Goal: Task Accomplishment & Management: Complete application form

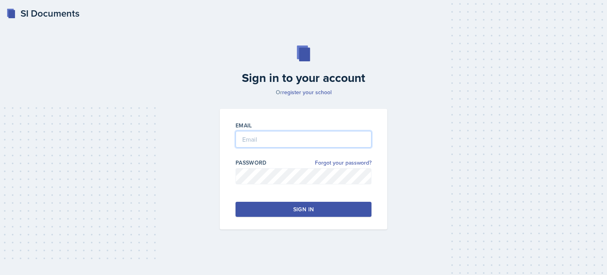
click at [255, 138] on input "email" at bounding box center [304, 139] width 136 height 17
type input "[EMAIL_ADDRESS][DOMAIN_NAME]"
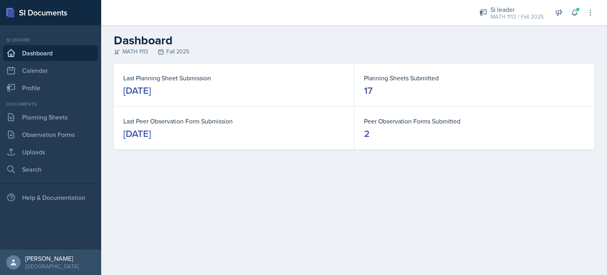
click at [577, 4] on div "Si leader MATH 1113 / Fall 2025 Si leader PSYC 1101 / Spring 2025 Si leader MAT…" at bounding box center [531, 12] width 126 height 25
click at [576, 8] on span at bounding box center [577, 9] width 5 height 5
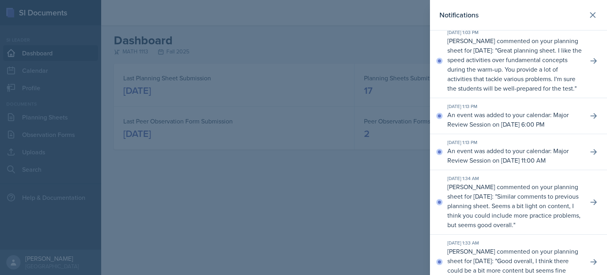
scroll to position [136, 0]
click at [123, 190] on div at bounding box center [303, 137] width 607 height 275
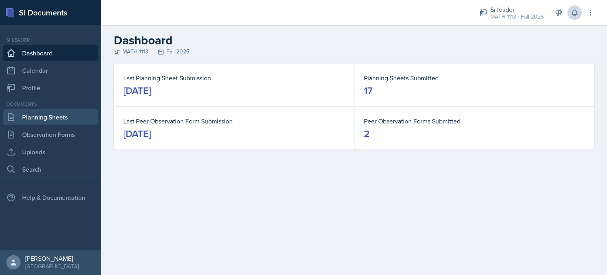
click at [55, 115] on link "Planning Sheets" at bounding box center [50, 117] width 95 height 16
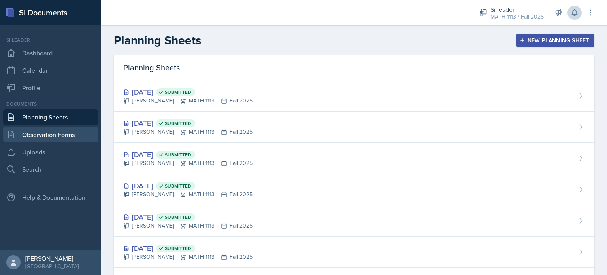
click at [54, 134] on link "Observation Forms" at bounding box center [50, 134] width 95 height 16
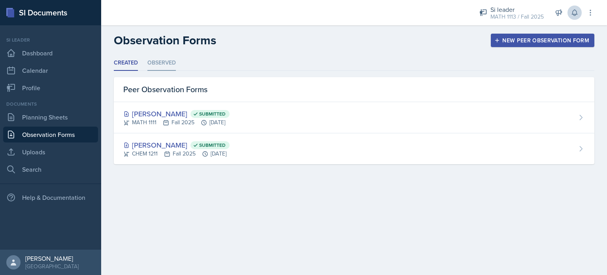
click at [173, 58] on li "Observed" at bounding box center [161, 62] width 28 height 15
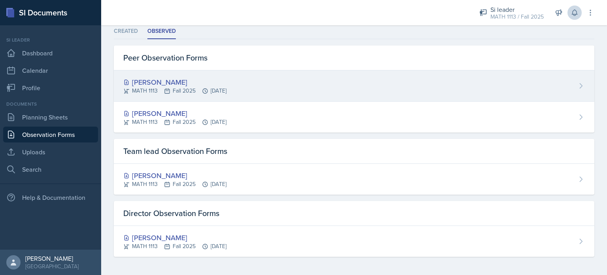
scroll to position [32, 0]
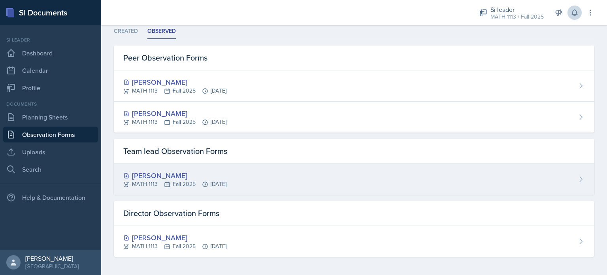
click at [198, 175] on div "[PERSON_NAME]" at bounding box center [174, 175] width 103 height 11
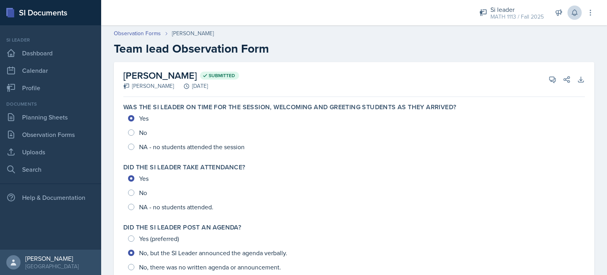
click at [139, 28] on header "Observation Forms [PERSON_NAME] Team lead Observation Form" at bounding box center [354, 42] width 506 height 42
click at [136, 34] on link "Observation Forms" at bounding box center [137, 33] width 47 height 8
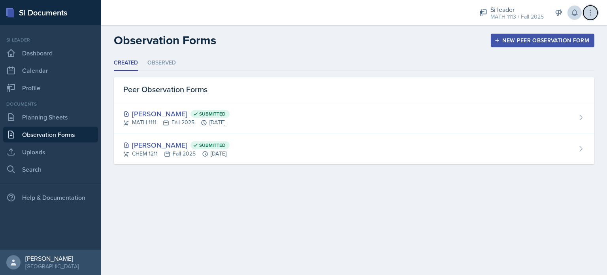
click at [593, 9] on icon at bounding box center [590, 13] width 8 height 8
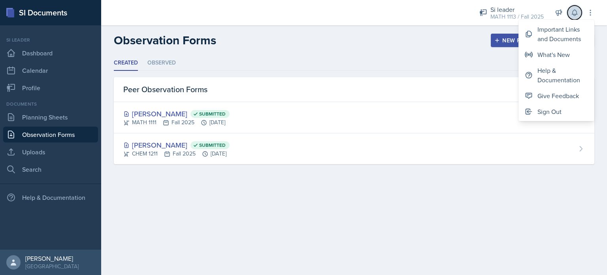
click at [573, 10] on icon at bounding box center [575, 13] width 8 height 8
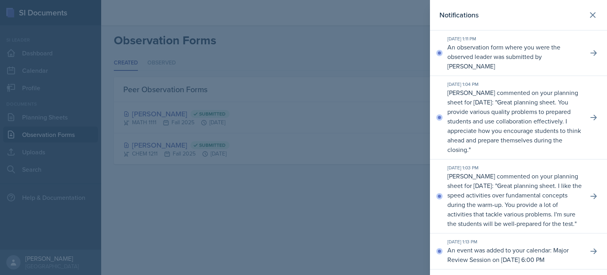
click at [234, 196] on div at bounding box center [303, 137] width 607 height 275
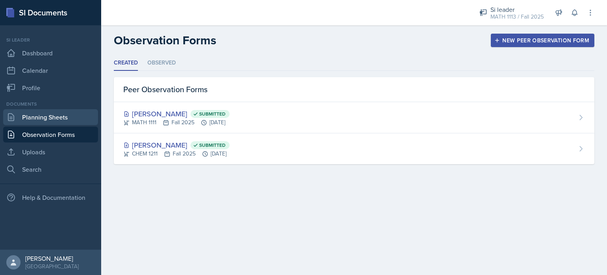
click at [36, 115] on link "Planning Sheets" at bounding box center [50, 117] width 95 height 16
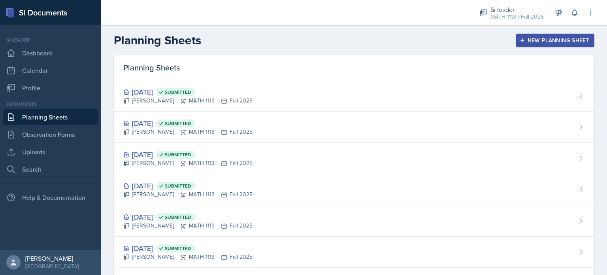
click at [536, 35] on button "New Planning Sheet" at bounding box center [555, 40] width 78 height 13
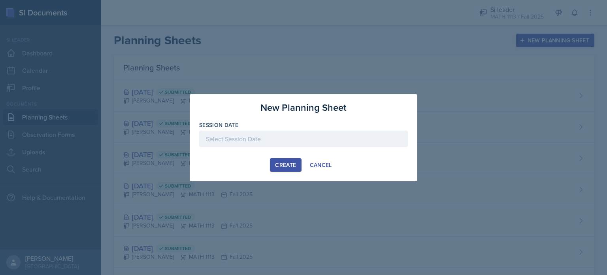
click at [229, 127] on label "Session Date" at bounding box center [218, 125] width 39 height 8
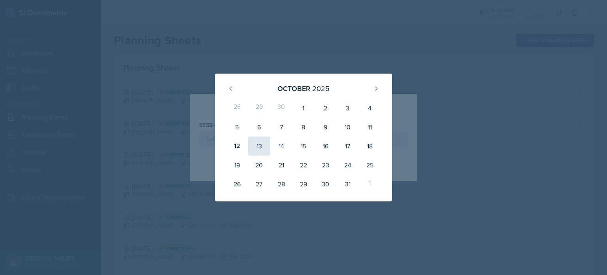
click at [260, 148] on div "13" at bounding box center [259, 145] width 22 height 19
type input "[DATE]"
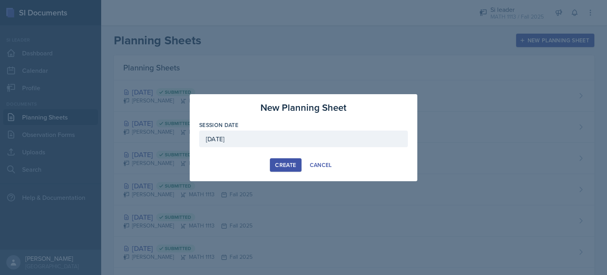
click at [295, 165] on div "Create" at bounding box center [285, 165] width 21 height 6
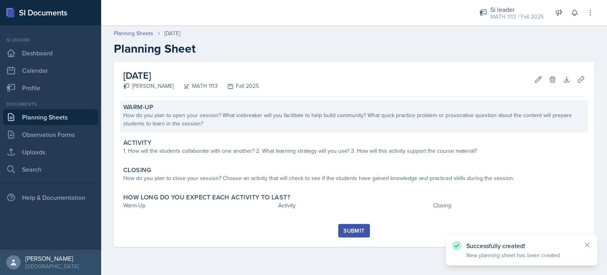
click at [191, 117] on div "How do you plan to open your session? What icebreaker will you facilitate to he…" at bounding box center [354, 119] width 462 height 17
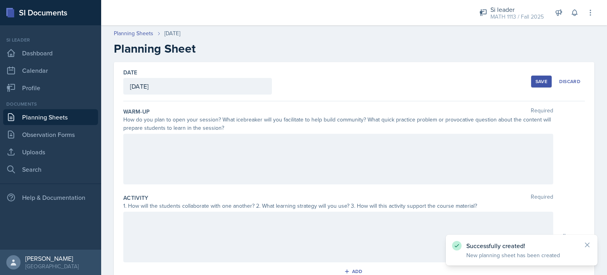
click at [163, 142] on div at bounding box center [338, 159] width 430 height 51
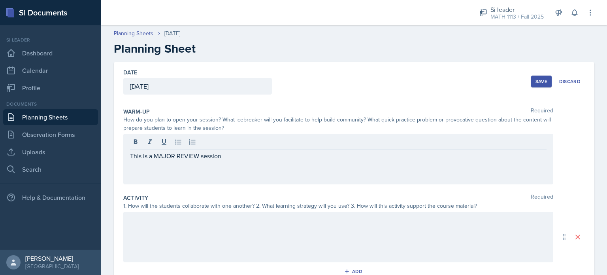
drag, startPoint x: 128, startPoint y: 153, endPoint x: 233, endPoint y: 155, distance: 104.7
click at [233, 155] on div "This is a MAJOR REVIEW session" at bounding box center [338, 159] width 430 height 51
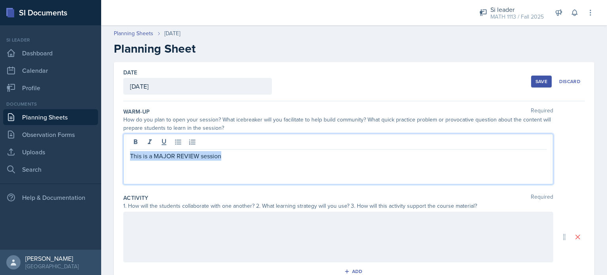
drag, startPoint x: 233, startPoint y: 155, endPoint x: 103, endPoint y: 151, distance: 130.5
click at [103, 151] on div "Date [DATE] [DATE] 28 29 30 1 2 3 4 5 6 7 8 9 10 11 12 13 14 15 16 17 18 19 20 …" at bounding box center [354, 246] width 506 height 368
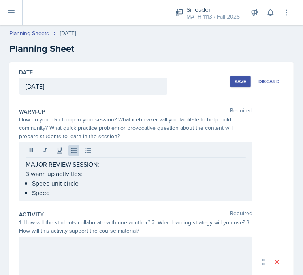
click at [77, 191] on p "Speed" at bounding box center [139, 192] width 214 height 9
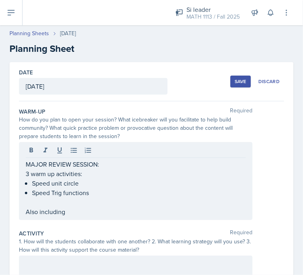
click at [63, 199] on p at bounding box center [136, 201] width 220 height 9
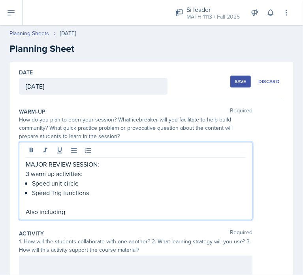
click at [77, 212] on p "Also including" at bounding box center [136, 211] width 220 height 9
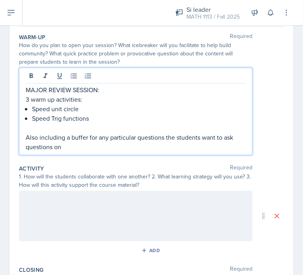
click at [77, 212] on div at bounding box center [136, 215] width 234 height 51
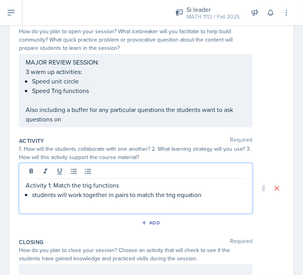
click at [102, 182] on p "Activity 1: Match the trig functions" at bounding box center [136, 184] width 220 height 9
click at [201, 199] on div "Activity 1: Match the trig equations students will work together in pairs to ma…" at bounding box center [136, 188] width 234 height 51
click at [201, 194] on p "students will work together in pairs to match the trig equation" at bounding box center [139, 194] width 214 height 9
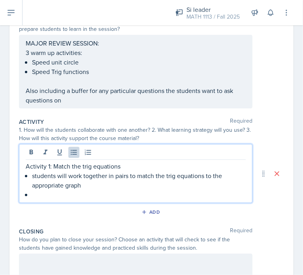
scroll to position [107, 0]
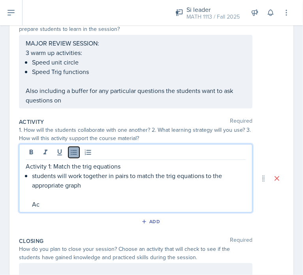
click at [74, 150] on icon at bounding box center [74, 152] width 6 height 5
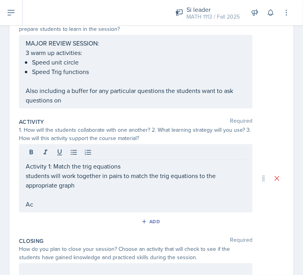
click at [25, 176] on div "Activity 1: Match the trig equations students will work together in pairs to ma…" at bounding box center [136, 178] width 234 height 68
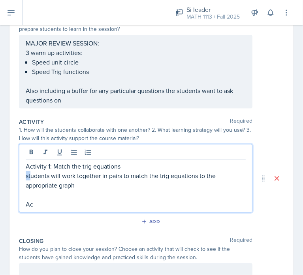
drag, startPoint x: 26, startPoint y: 176, endPoint x: 32, endPoint y: 176, distance: 6.3
click at [32, 176] on p "students will work together in pairs to match the trig equations to the appropr…" at bounding box center [136, 180] width 220 height 19
click at [77, 156] on button at bounding box center [73, 152] width 11 height 11
click at [33, 177] on p "students will work together in pairs to match the trig equations to the appropr…" at bounding box center [139, 180] width 214 height 19
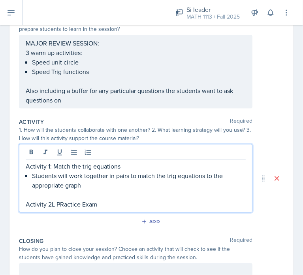
click at [64, 202] on p "Activity 2L PRactice Exam" at bounding box center [136, 203] width 220 height 9
click at [53, 207] on p "Activity 2L Practice Exam" at bounding box center [136, 203] width 220 height 9
click at [100, 204] on p "Activity 2: Practice Exam" at bounding box center [136, 203] width 220 height 9
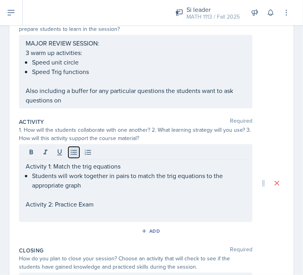
click at [74, 151] on icon at bounding box center [74, 152] width 8 height 8
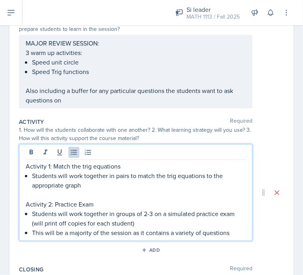
click at [235, 234] on p "This will be a majority of the session as it contains a variety of questions" at bounding box center [139, 232] width 214 height 9
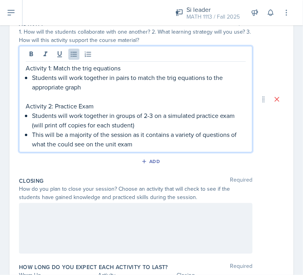
scroll to position [213, 0]
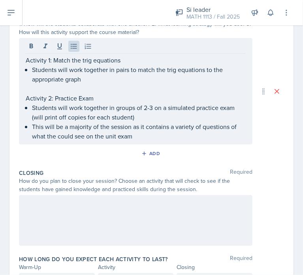
click at [45, 195] on div at bounding box center [136, 220] width 234 height 51
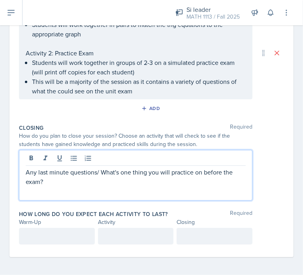
scroll to position [258, 0]
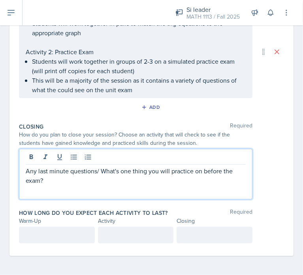
click at [36, 230] on p at bounding box center [57, 234] width 62 height 9
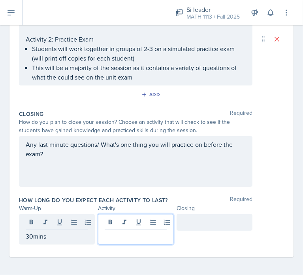
click at [127, 237] on p at bounding box center [136, 235] width 62 height 9
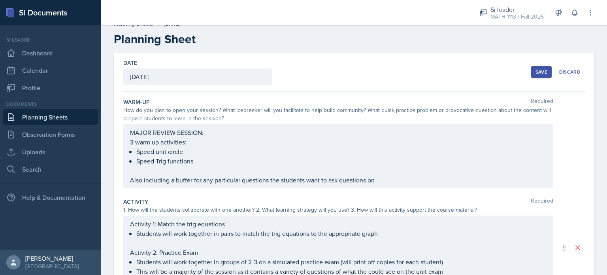
scroll to position [9, 0]
click at [536, 70] on div "Save" at bounding box center [542, 73] width 12 height 6
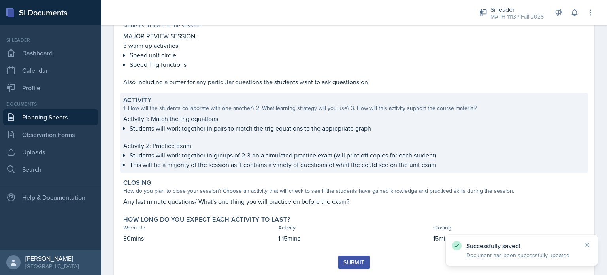
scroll to position [120, 0]
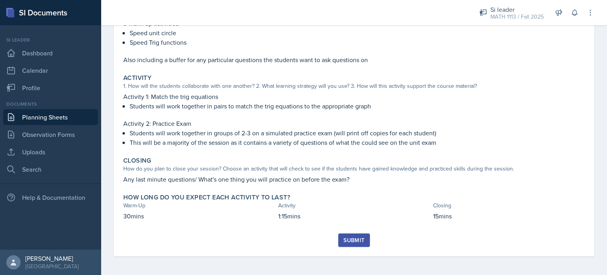
click at [345, 237] on div "Submit" at bounding box center [353, 240] width 21 height 6
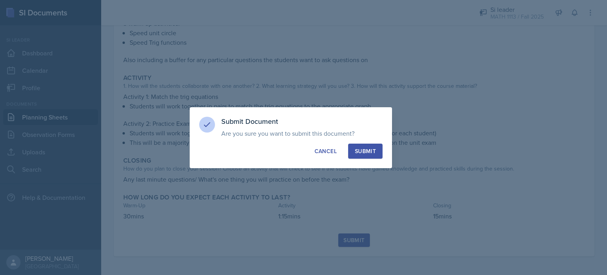
click at [358, 148] on div "Submit" at bounding box center [365, 151] width 21 height 8
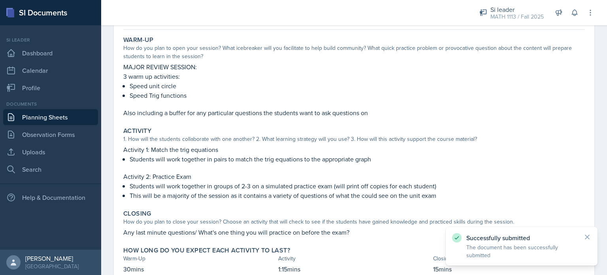
scroll to position [0, 0]
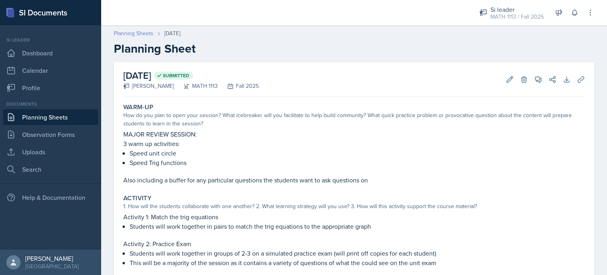
click at [137, 35] on link "Planning Sheets" at bounding box center [134, 33] width 40 height 8
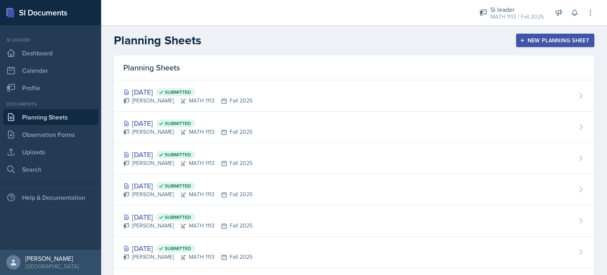
click at [537, 43] on div "New Planning Sheet" at bounding box center [555, 40] width 68 height 6
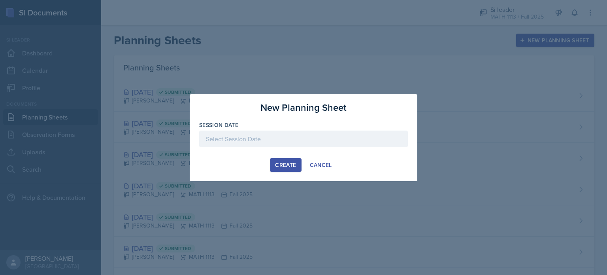
click at [242, 140] on div at bounding box center [303, 138] width 209 height 17
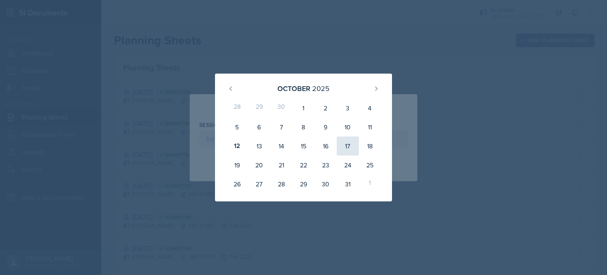
click at [342, 144] on div "17" at bounding box center [348, 145] width 22 height 19
type input "[DATE]"
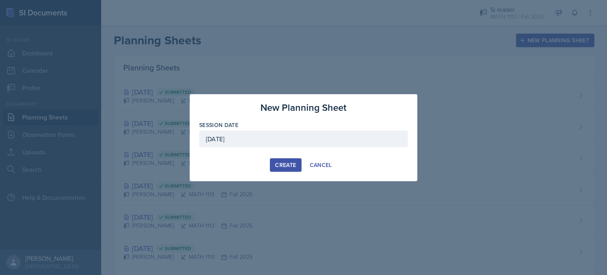
click at [286, 162] on div "Create" at bounding box center [285, 165] width 21 height 6
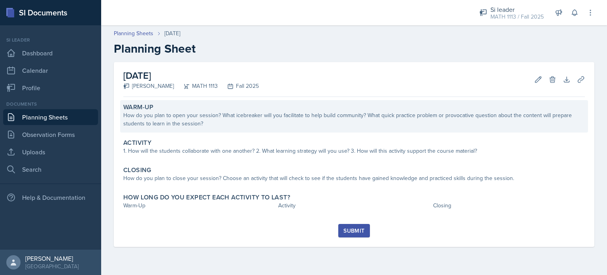
click at [263, 111] on div "How do you plan to open your session? What icebreaker will you facilitate to he…" at bounding box center [354, 119] width 462 height 17
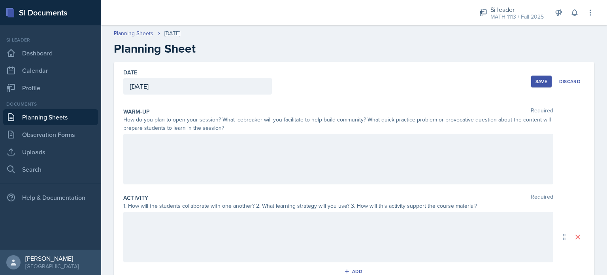
click at [195, 158] on div at bounding box center [338, 159] width 430 height 51
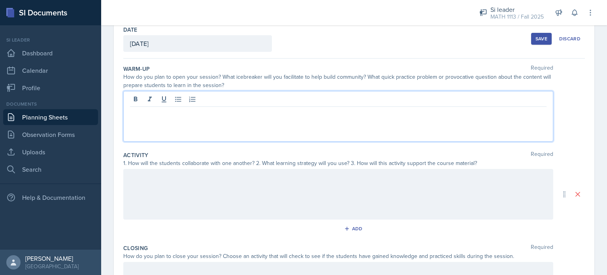
scroll to position [44, 0]
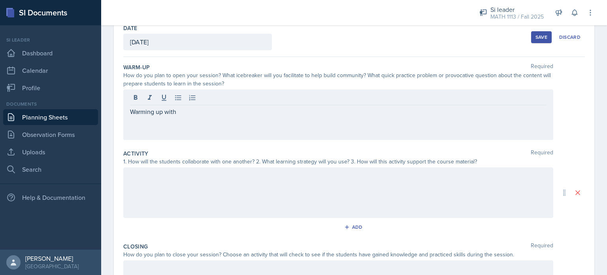
drag, startPoint x: 195, startPoint y: 158, endPoint x: 229, endPoint y: 143, distance: 37.5
click at [229, 143] on div "Warm-Up Required How do you plan to open your session? What icebreaker will you…" at bounding box center [354, 103] width 462 height 86
click at [210, 113] on div "Warming up with" at bounding box center [338, 114] width 430 height 51
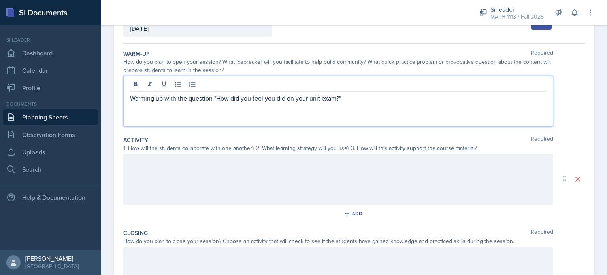
click at [157, 156] on div at bounding box center [338, 179] width 430 height 51
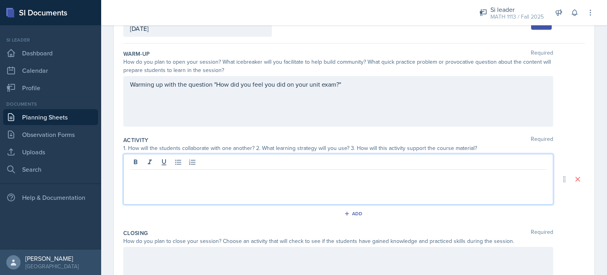
scroll to position [72, 0]
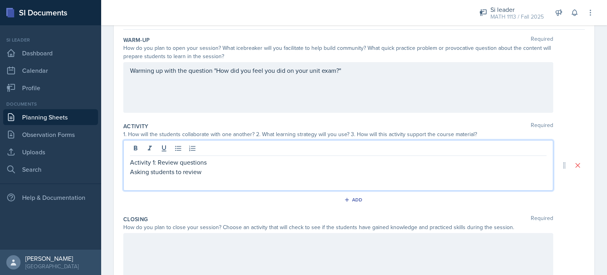
click at [185, 171] on p "Asking students to review" at bounding box center [338, 171] width 417 height 9
click at [189, 172] on p "Asking students to review" at bounding box center [338, 171] width 417 height 9
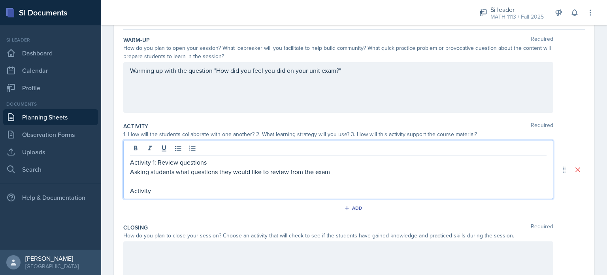
click at [149, 182] on p at bounding box center [338, 180] width 417 height 9
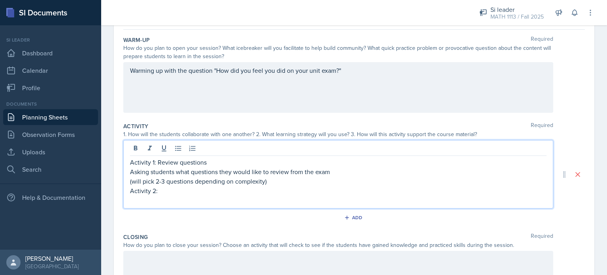
click at [286, 183] on p "(will pick 2-3 questions depending on complexity)" at bounding box center [338, 180] width 417 height 9
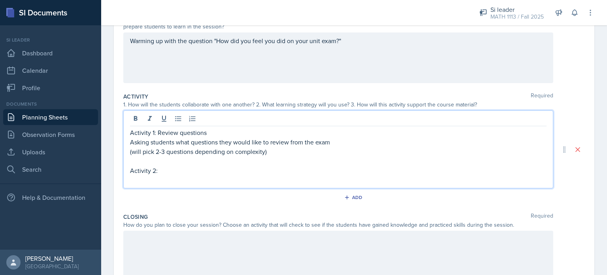
scroll to position [102, 0]
click at [239, 183] on p at bounding box center [338, 179] width 417 height 9
click at [197, 172] on p "Activity 2:" at bounding box center [338, 169] width 417 height 9
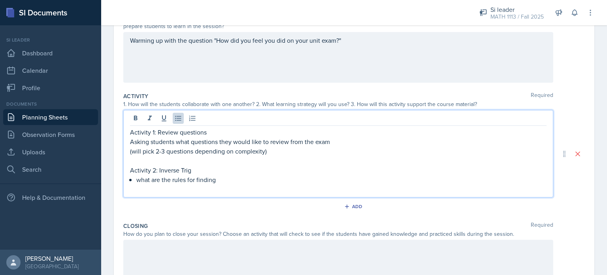
click at [142, 179] on p "what are the rules for finding" at bounding box center [341, 179] width 410 height 9
click at [280, 181] on p "Group discussion what are the rules for finding" at bounding box center [341, 179] width 410 height 9
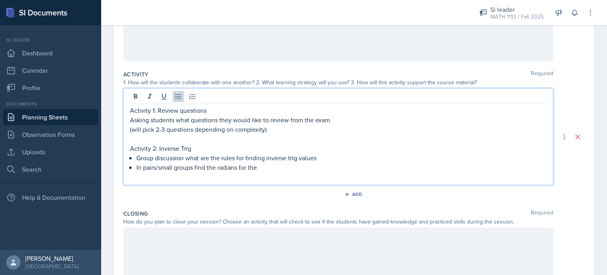
scroll to position [124, 0]
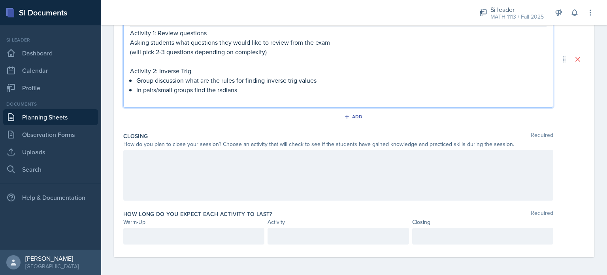
click at [220, 158] on div at bounding box center [338, 175] width 430 height 51
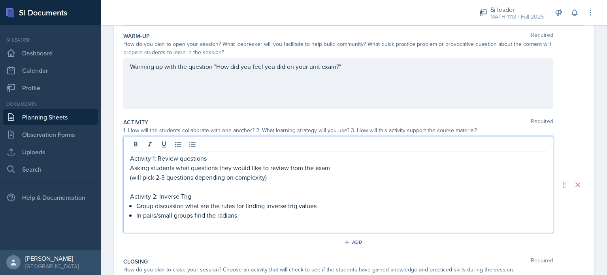
scroll to position [89, 0]
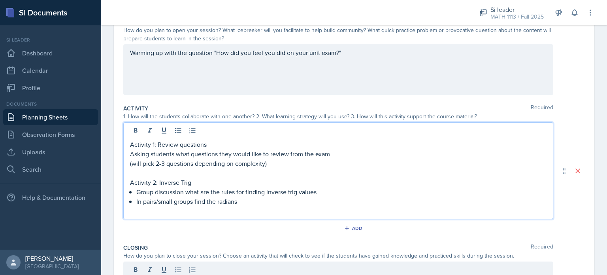
click at [303, 161] on p "(will pick 2-3 questions depending on complexity)" at bounding box center [338, 162] width 417 height 9
click at [132, 156] on p "Asking students what questions they would like to review from the exam" at bounding box center [338, 153] width 417 height 9
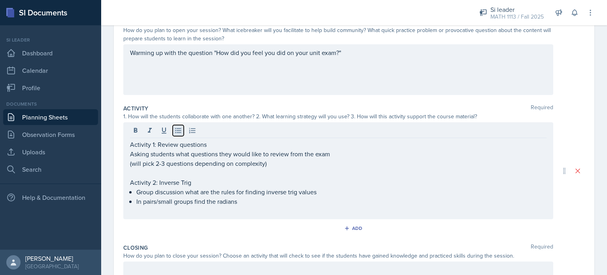
click at [177, 130] on icon at bounding box center [178, 130] width 6 height 5
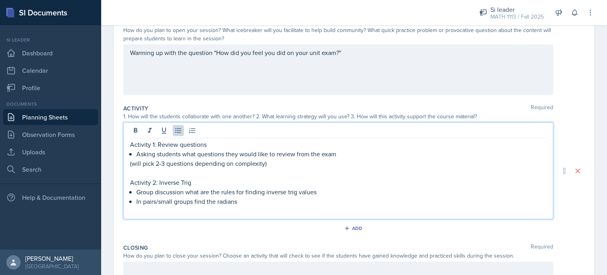
click at [215, 142] on p "Activity 1: Review questions" at bounding box center [338, 144] width 417 height 9
click at [133, 165] on p "(will pick 2-3 questions depending on complexity)" at bounding box center [338, 162] width 417 height 9
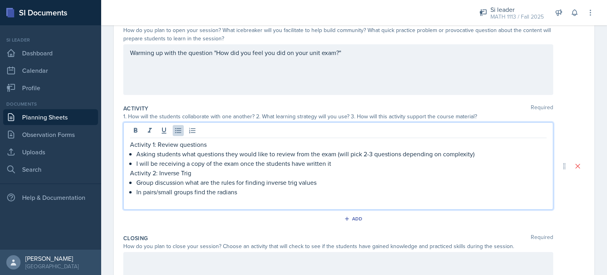
click at [263, 165] on p "I will be receiving a copy of the exam once the students have written it" at bounding box center [341, 162] width 410 height 9
click at [240, 163] on p "I will be receiving a copy of the exam once the students have written it" at bounding box center [341, 162] width 410 height 9
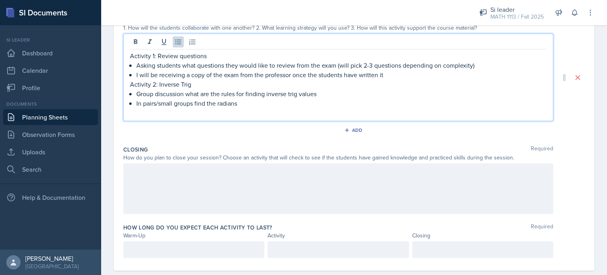
scroll to position [181, 0]
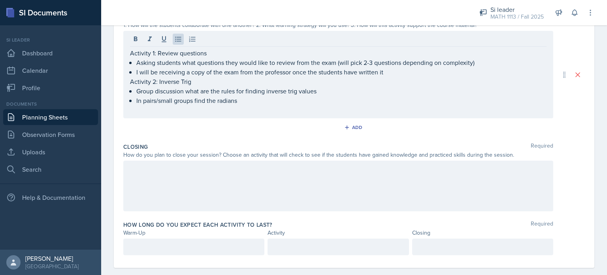
click at [149, 184] on div at bounding box center [338, 185] width 430 height 51
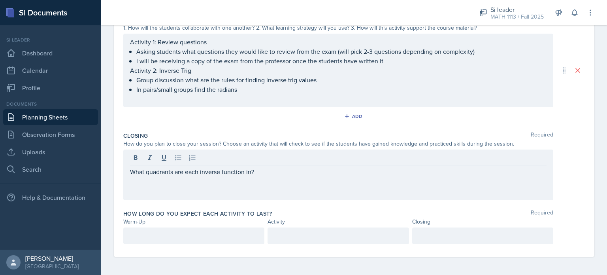
click at [126, 171] on div "What quadrants are each inverse function in?" at bounding box center [338, 174] width 430 height 51
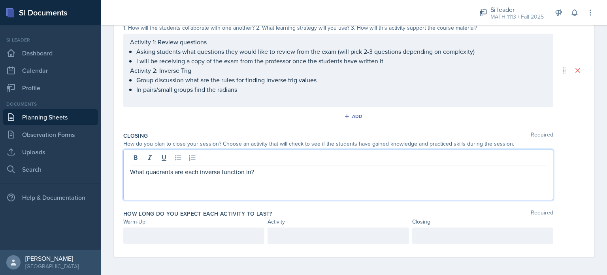
click at [129, 172] on div "What quadrants are each inverse function in?" at bounding box center [338, 174] width 430 height 51
click at [132, 172] on p "What quadrants are each inverse function in?" at bounding box center [338, 171] width 417 height 9
click at [299, 173] on p "Closing with "What quadrants are each inverse function in?" at bounding box center [338, 171] width 417 height 9
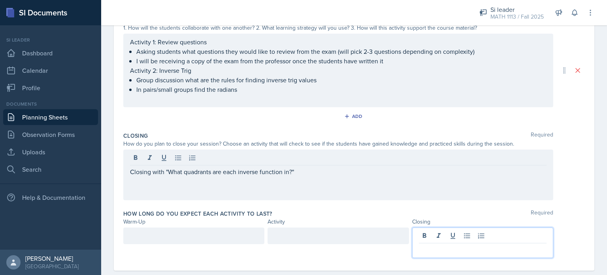
click at [446, 238] on div at bounding box center [482, 242] width 141 height 30
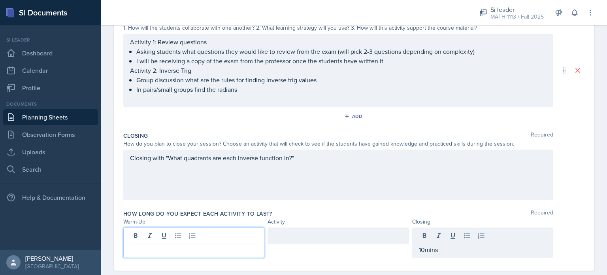
click at [217, 232] on div at bounding box center [193, 242] width 141 height 30
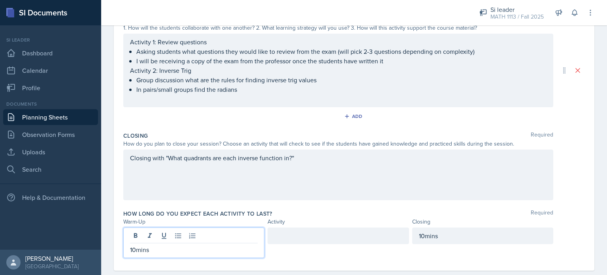
click at [289, 236] on div at bounding box center [338, 235] width 141 height 17
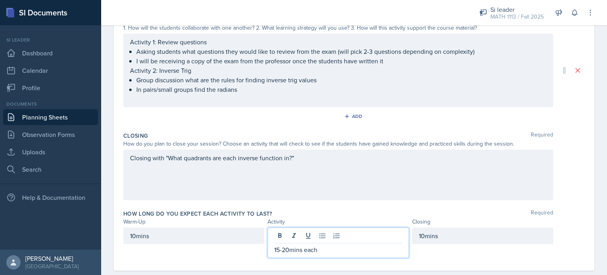
click at [293, 182] on div "Closing with "What quadrants are each inverse function in?"" at bounding box center [338, 174] width 430 height 51
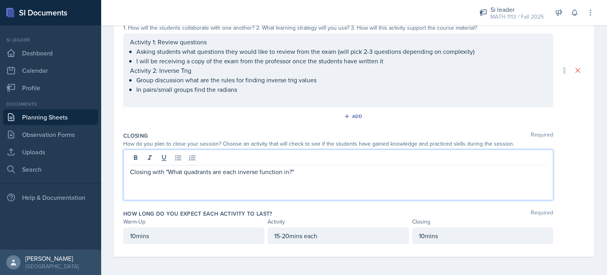
scroll to position [0, 0]
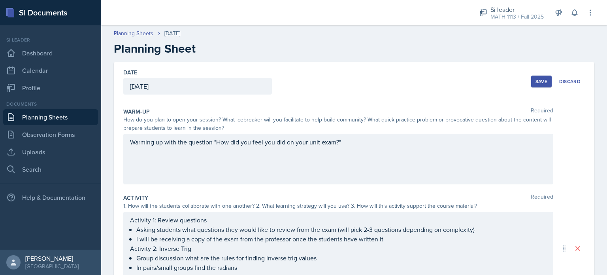
click at [536, 83] on div "Save" at bounding box center [542, 81] width 12 height 6
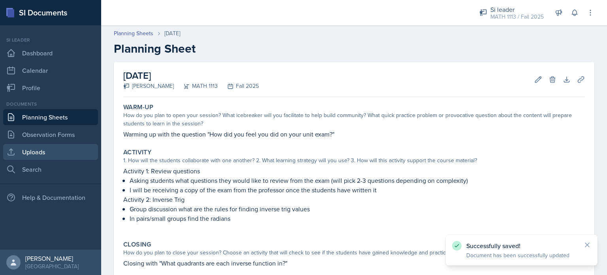
click at [47, 148] on link "Uploads" at bounding box center [50, 152] width 95 height 16
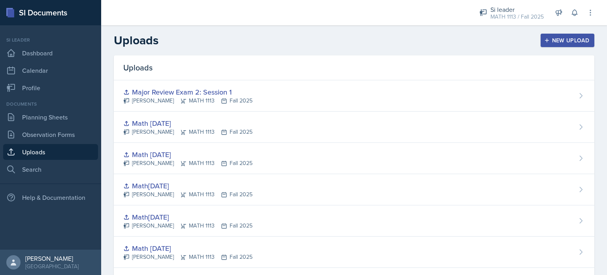
click at [578, 38] on div "New Upload" at bounding box center [568, 40] width 44 height 6
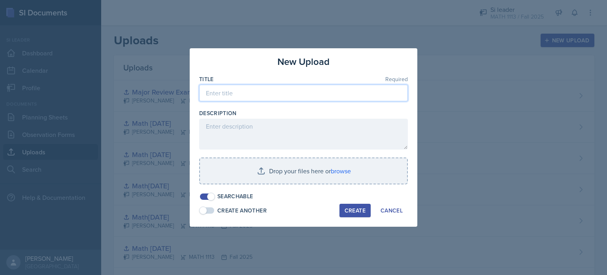
click at [253, 100] on input at bounding box center [303, 93] width 209 height 17
click at [206, 94] on input "Exam Review Session 2" at bounding box center [303, 93] width 209 height 17
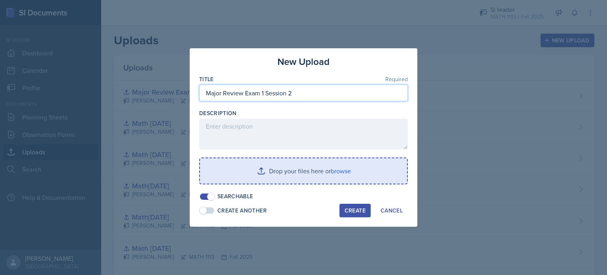
type input "Major Review Exam 1 Session 2"
click at [305, 177] on input "file" at bounding box center [303, 170] width 207 height 25
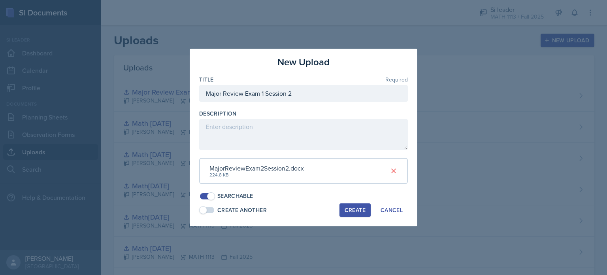
click at [353, 210] on div "Create" at bounding box center [355, 210] width 21 height 6
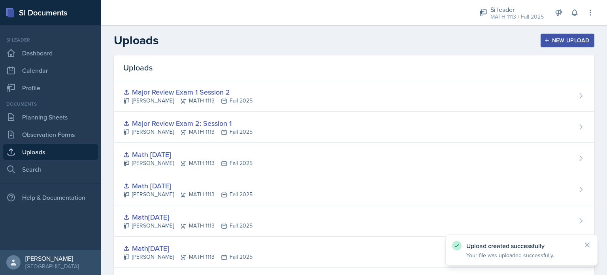
click at [550, 39] on div "New Upload" at bounding box center [568, 40] width 44 height 6
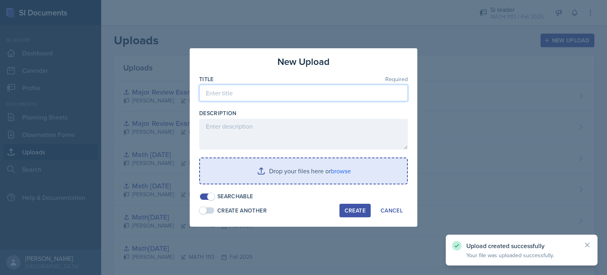
click at [240, 91] on input at bounding box center [303, 93] width 209 height 17
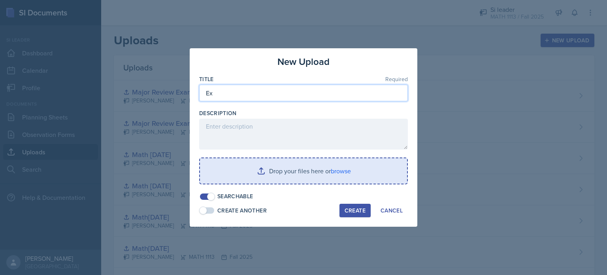
type input "E"
type input "PracticeExam"
click at [331, 167] on input "file" at bounding box center [303, 170] width 207 height 25
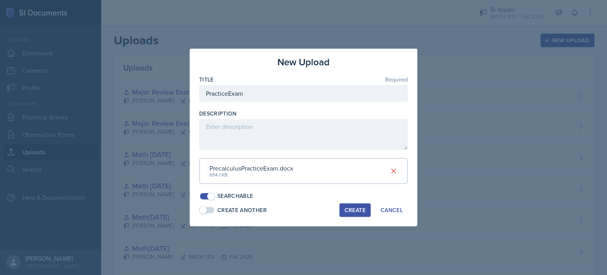
click at [360, 211] on div "Create" at bounding box center [355, 210] width 21 height 6
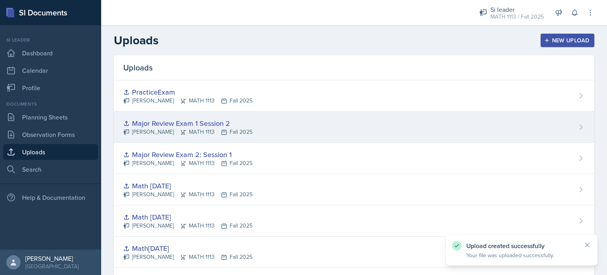
click at [346, 117] on div "Major Review Exam 1 Session 2 [PERSON_NAME] MATH 1113 Fall 2025" at bounding box center [354, 126] width 481 height 31
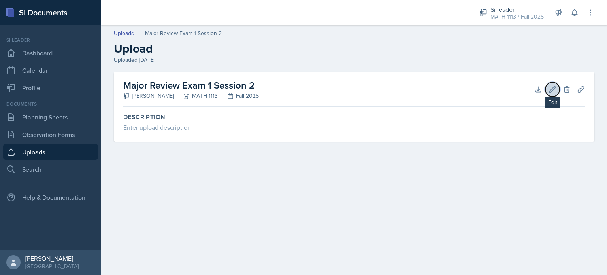
click at [553, 92] on icon at bounding box center [553, 89] width 8 height 8
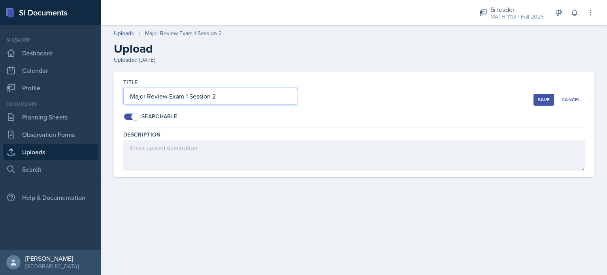
click at [190, 96] on input "Major Review Exam 1 Session 2" at bounding box center [210, 96] width 174 height 17
type input "Major Review Exam 2 Session 2"
click at [542, 101] on div "Save" at bounding box center [544, 99] width 12 height 6
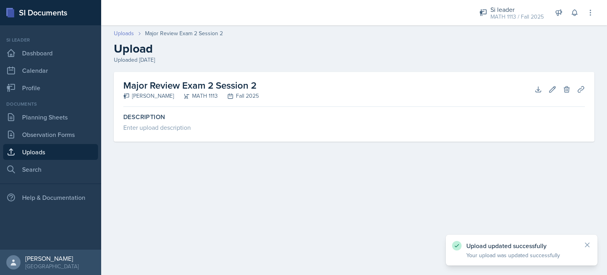
click at [123, 34] on link "Uploads" at bounding box center [124, 33] width 20 height 8
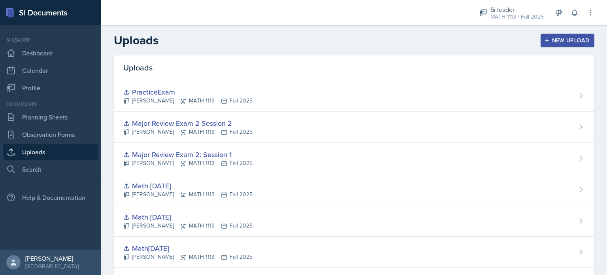
click at [554, 41] on div "New Upload" at bounding box center [568, 40] width 44 height 6
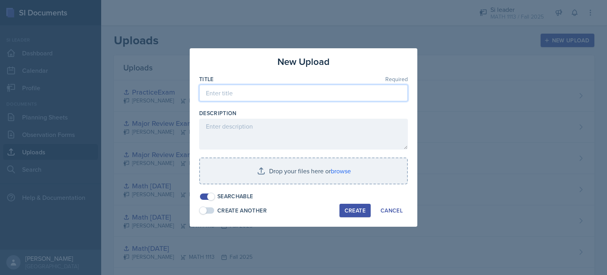
click at [235, 91] on input at bounding box center [303, 93] width 209 height 17
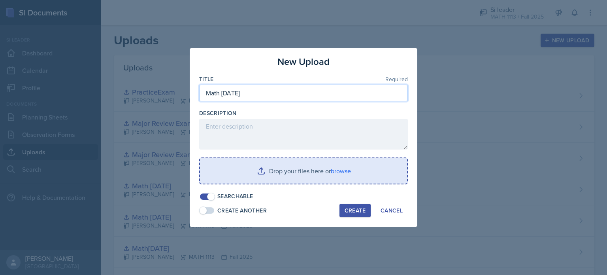
type input "Math [DATE]"
click at [332, 169] on input "file" at bounding box center [303, 170] width 207 height 25
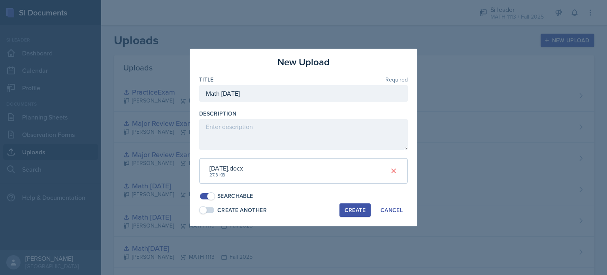
click at [349, 210] on div "Create" at bounding box center [355, 210] width 21 height 6
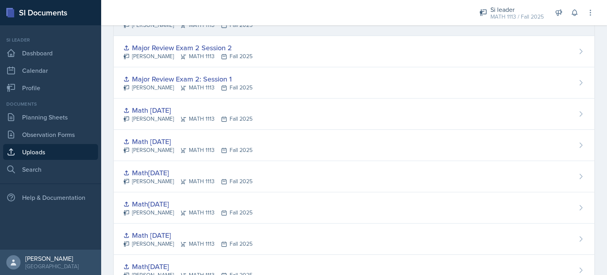
scroll to position [115, 0]
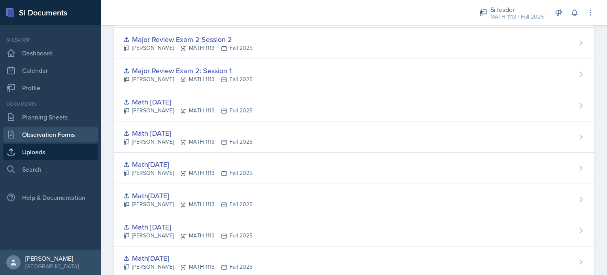
click at [44, 130] on link "Observation Forms" at bounding box center [50, 134] width 95 height 16
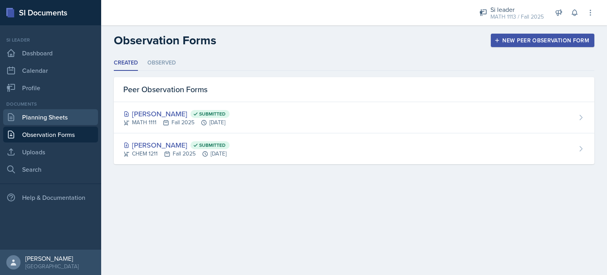
click at [76, 114] on link "Planning Sheets" at bounding box center [50, 117] width 95 height 16
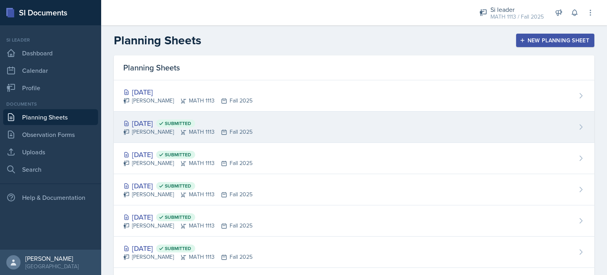
click at [272, 120] on div "[DATE] Submitted [PERSON_NAME] MATH 1113 Fall 2025" at bounding box center [354, 126] width 481 height 31
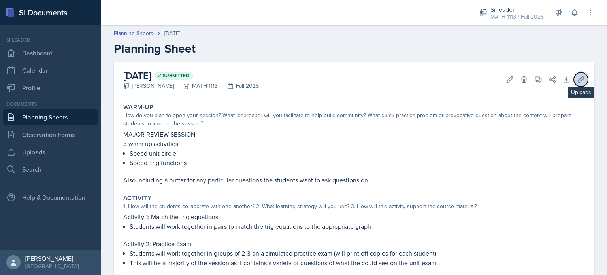
click at [577, 79] on icon at bounding box center [581, 79] width 8 height 8
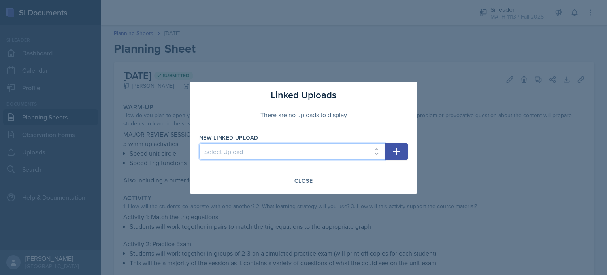
click at [222, 148] on select "Select Upload Training Powerpoint Math [DATE] Math [DATE] Math[DATE] Math [DATE…" at bounding box center [292, 151] width 186 height 17
select select "bf8f933b-209a-46f0-be53-ea766bf8ba86"
click at [199, 143] on select "Select Upload Training Powerpoint Math [DATE] Math [DATE] Math[DATE] Math [DATE…" at bounding box center [292, 151] width 186 height 17
click at [398, 155] on icon "button" at bounding box center [396, 151] width 9 height 9
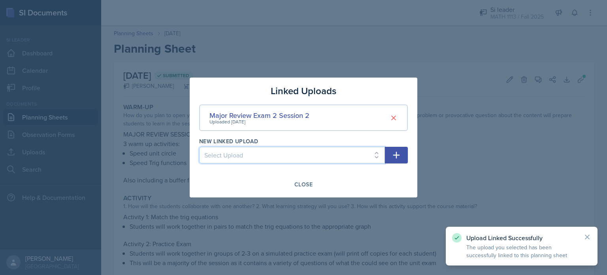
click at [248, 155] on select "Select Upload Training Powerpoint Math [DATE] Math [DATE] Math[DATE] Math [DATE…" at bounding box center [292, 155] width 186 height 17
click at [199, 147] on select "Select Upload Training Powerpoint Math [DATE] Math [DATE] Math[DATE] Math [DATE…" at bounding box center [292, 155] width 186 height 17
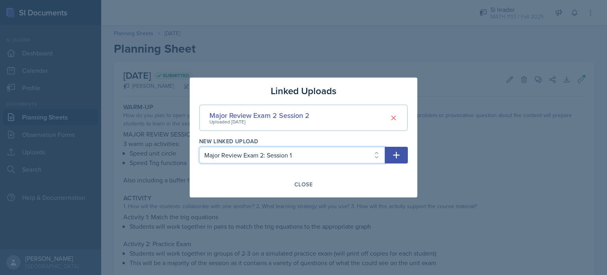
click at [286, 153] on select "Select Upload Training Powerpoint Math [DATE] Math [DATE] Math[DATE] Math [DATE…" at bounding box center [292, 155] width 186 height 17
select select "c100cceb-c0bc-474c-bb05-0881c0686c3b"
click at [199, 147] on select "Select Upload Training Powerpoint Math [DATE] Math [DATE] Math[DATE] Math [DATE…" at bounding box center [292, 155] width 186 height 17
click at [400, 159] on icon "button" at bounding box center [396, 154] width 9 height 9
select select
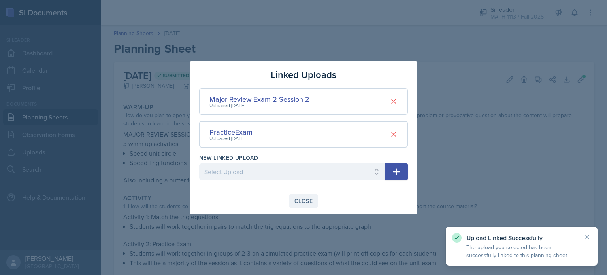
click at [308, 201] on div "Close" at bounding box center [303, 201] width 18 height 6
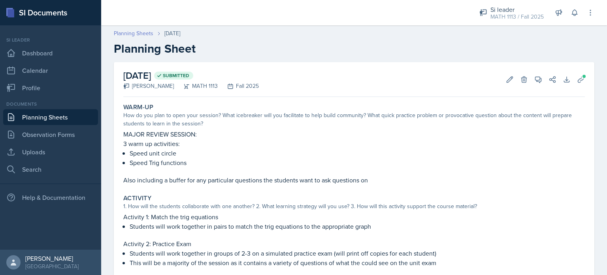
click at [132, 30] on link "Planning Sheets" at bounding box center [134, 33] width 40 height 8
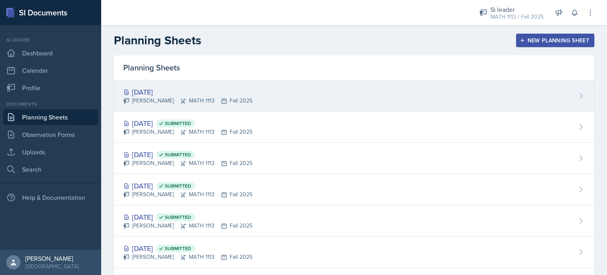
click at [288, 101] on div "[DATE] [PERSON_NAME] MATH 1113 Fall 2025" at bounding box center [354, 95] width 481 height 31
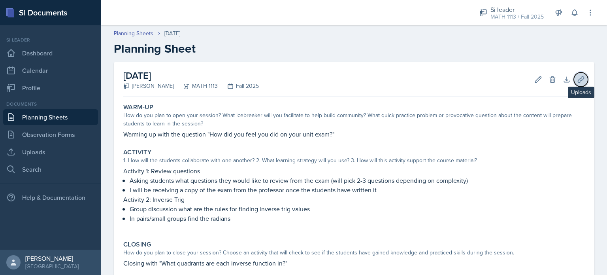
click at [577, 79] on icon at bounding box center [581, 79] width 8 height 8
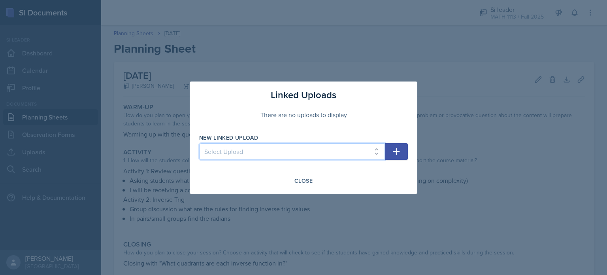
click at [255, 155] on select "Select Upload Training Powerpoint Math [DATE] Math [DATE] Math[DATE] Math [DATE…" at bounding box center [292, 151] width 186 height 17
select select "6aa39667-84d5-462f-9ef6-50bf0e7294e5"
click at [199, 143] on select "Select Upload Training Powerpoint Math [DATE] Math [DATE] Math[DATE] Math [DATE…" at bounding box center [292, 151] width 186 height 17
click at [403, 147] on button "button" at bounding box center [396, 151] width 23 height 17
select select
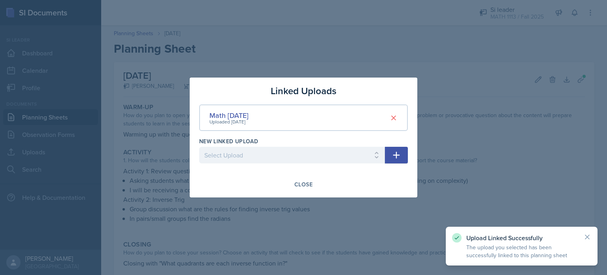
click at [349, 232] on div at bounding box center [303, 137] width 607 height 275
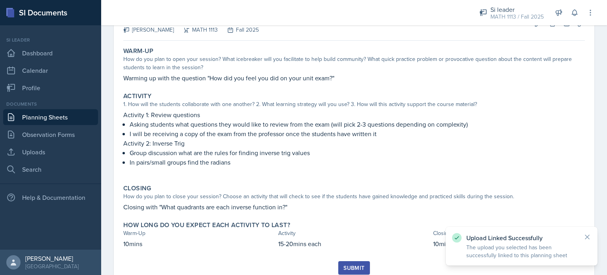
scroll to position [84, 0]
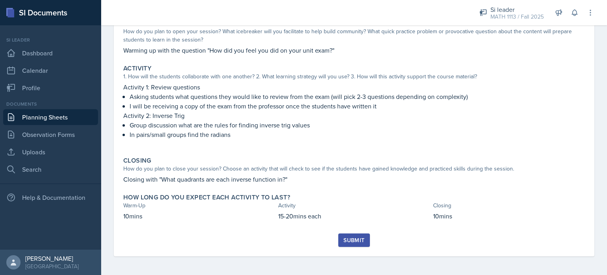
click at [353, 238] on div "Submit" at bounding box center [353, 240] width 21 height 6
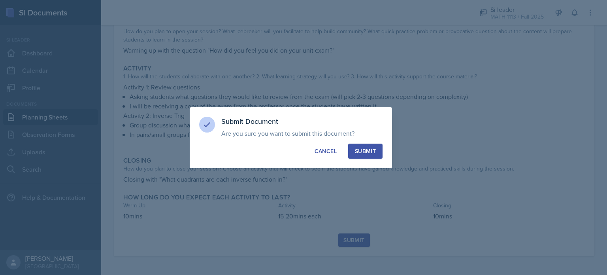
click at [364, 153] on div "Submit" at bounding box center [365, 151] width 21 height 8
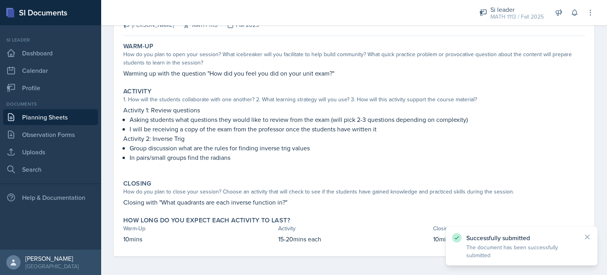
scroll to position [0, 0]
